Goal: Find specific page/section: Find specific page/section

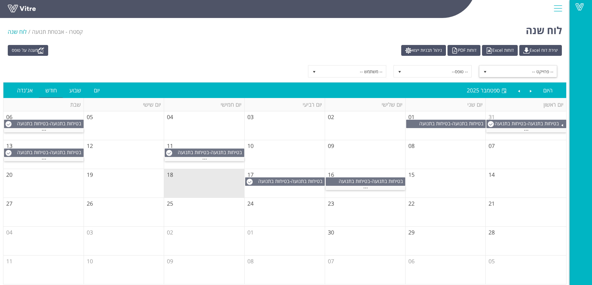
click at [525, 70] on span "-- פרוייקט --" at bounding box center [523, 71] width 66 height 11
click at [536, 94] on li "בטיחות בתנועה" at bounding box center [518, 93] width 77 height 11
click at [404, 73] on span "select" at bounding box center [399, 71] width 11 height 11
click at [458, 91] on li "בטיחות בתנועה" at bounding box center [432, 93] width 77 height 11
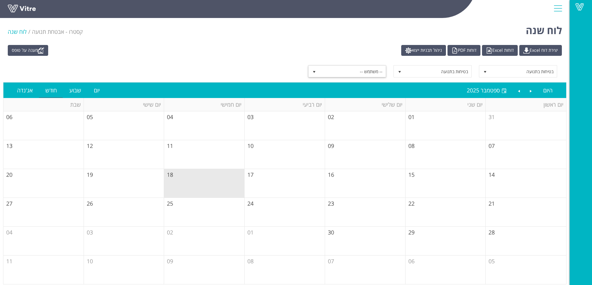
click at [348, 70] on span "-- משתמש --" at bounding box center [352, 71] width 66 height 11
click at [359, 92] on li "קסטרו אבטחת תנועה" at bounding box center [347, 93] width 77 height 11
click at [560, 8] on div at bounding box center [558, 8] width 14 height 17
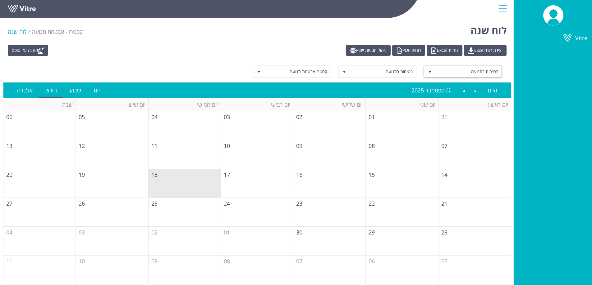
click at [457, 71] on span "בטיחות בתנועה" at bounding box center [468, 71] width 66 height 11
click at [489, 82] on div "-- פרוייקט --" at bounding box center [462, 83] width 77 height 8
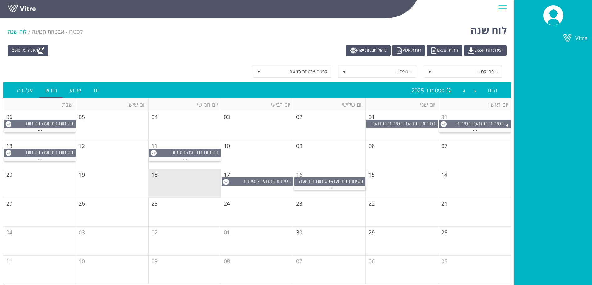
click at [505, 8] on div at bounding box center [502, 8] width 14 height 17
